Goal: Information Seeking & Learning: Learn about a topic

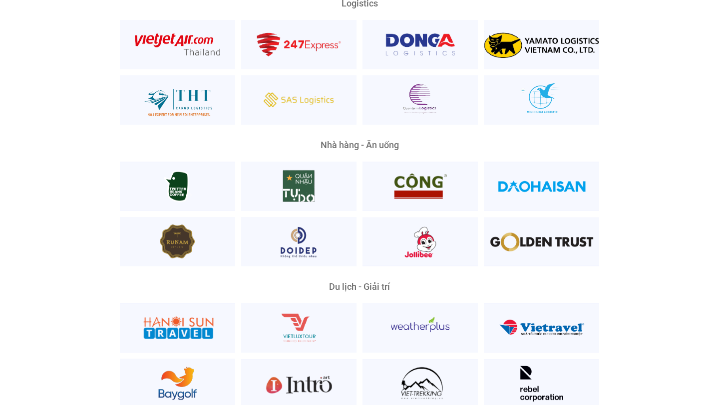
scroll to position [2391, 0]
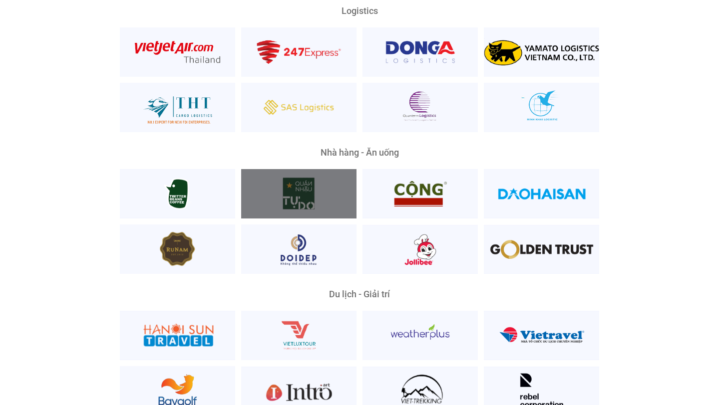
click at [287, 189] on div at bounding box center [298, 193] width 115 height 49
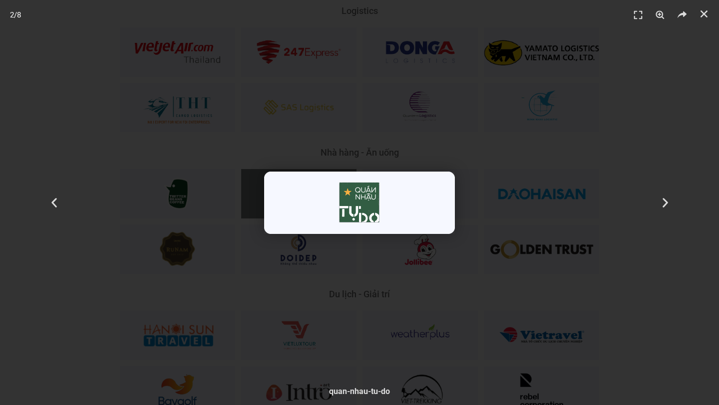
click at [389, 277] on div "2 / 8" at bounding box center [359, 203] width 649 height 336
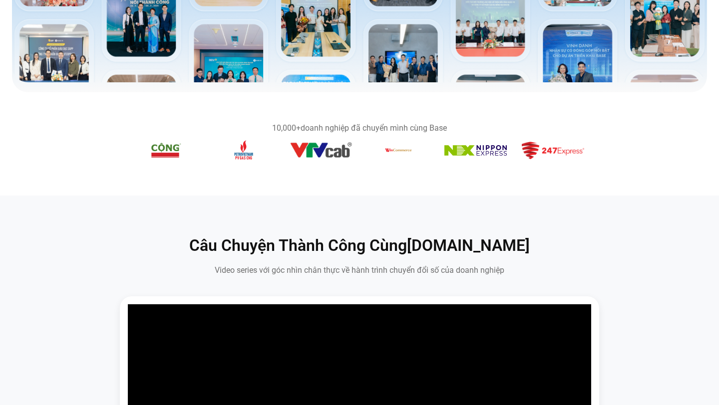
scroll to position [0, 0]
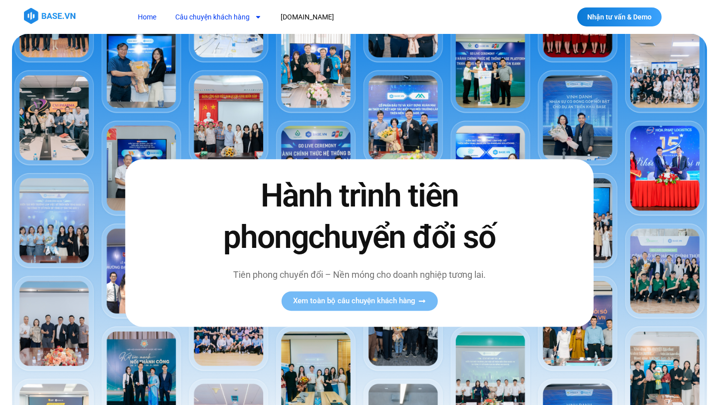
click at [248, 17] on link "Câu chuyện khách hàng" at bounding box center [218, 17] width 101 height 18
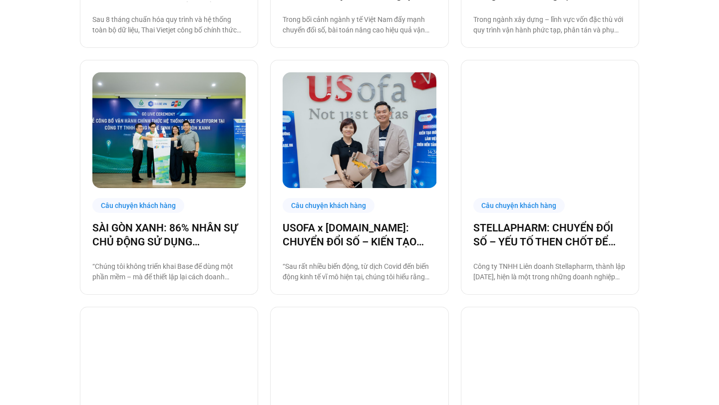
scroll to position [461, 0]
